Goal: Find specific page/section: Find specific page/section

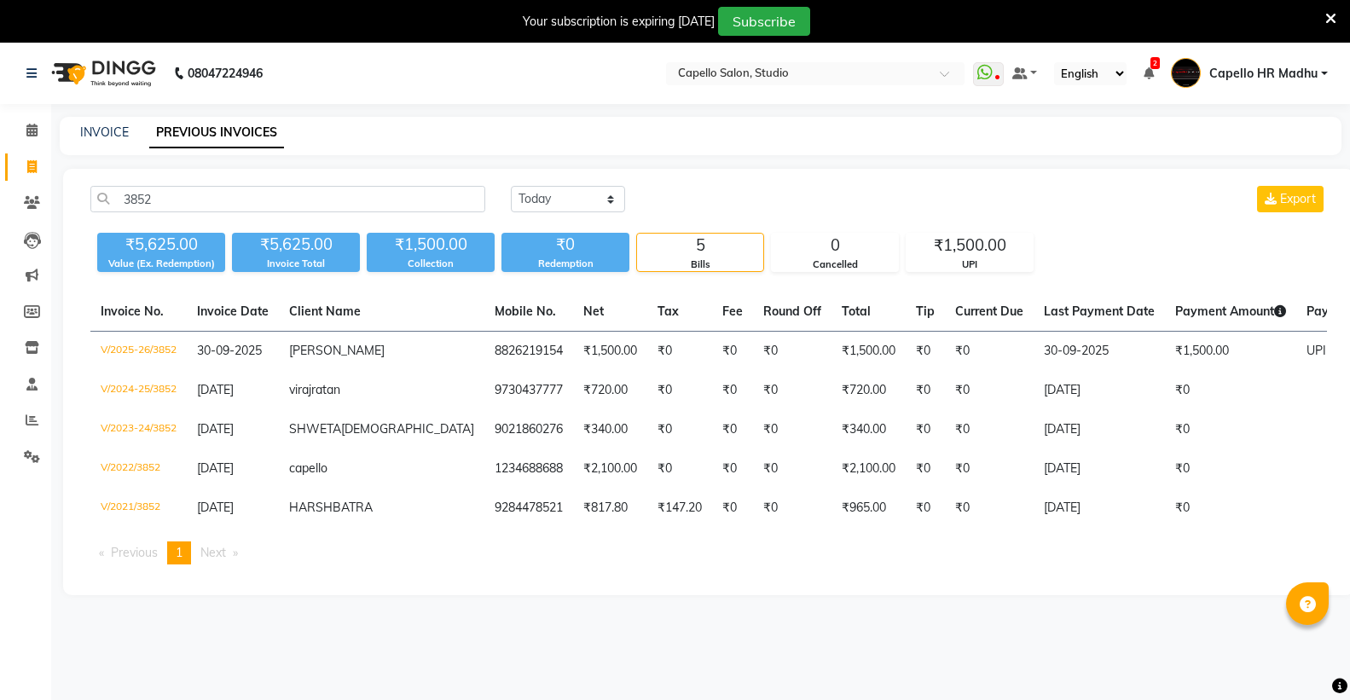
select select "yesterday"
click at [1324, 17] on div "Your subscription is expiring today Subscribe" at bounding box center [675, 21] width 1350 height 43
click at [1325, 14] on icon at bounding box center [1330, 18] width 11 height 15
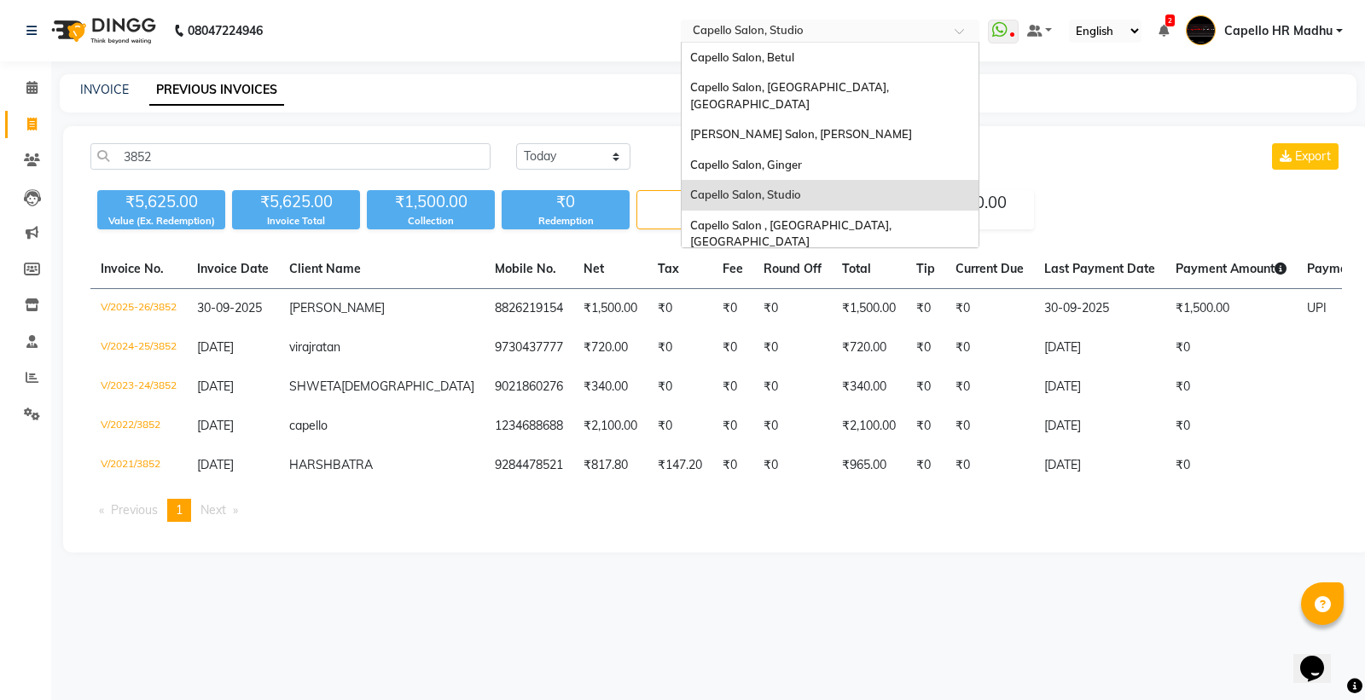
click at [820, 22] on div "Select Location × Capello Salon, Studio" at bounding box center [816, 30] width 265 height 17
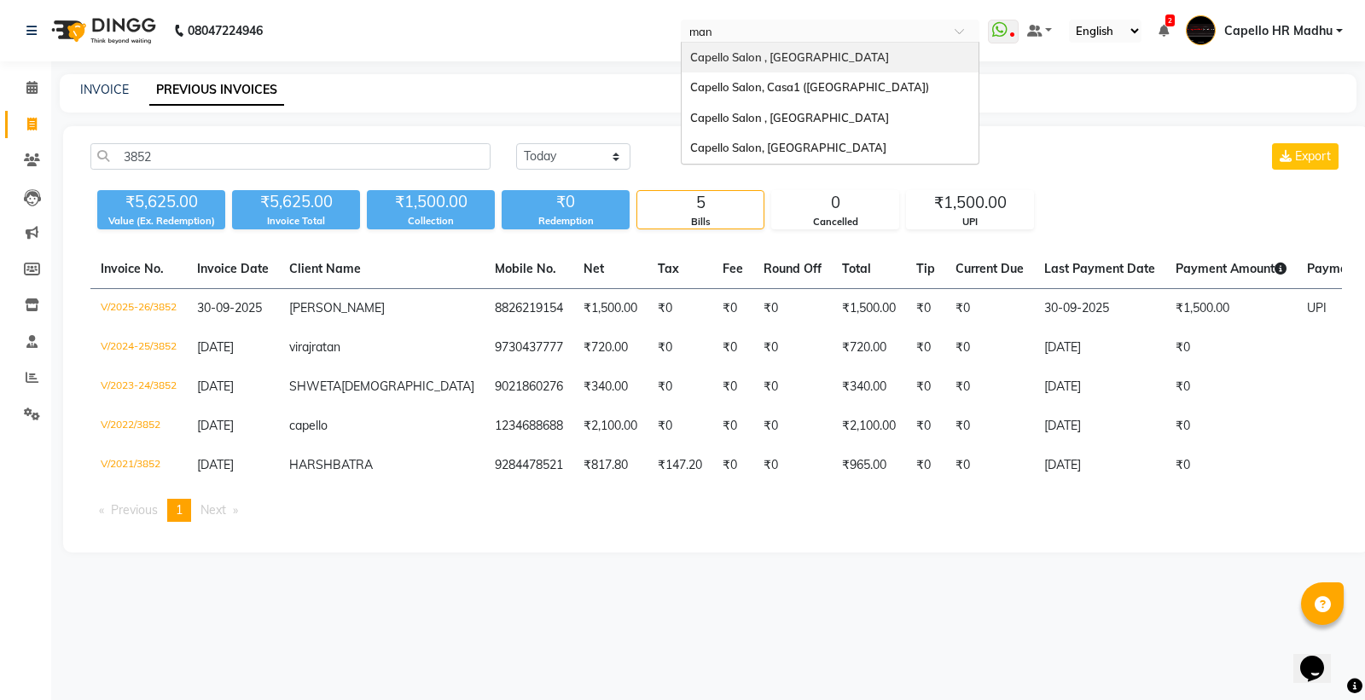
type input "mani"
click at [774, 50] on span "Capello Salon , [GEOGRAPHIC_DATA]" at bounding box center [789, 57] width 199 height 14
